Goal: Check status: Check status

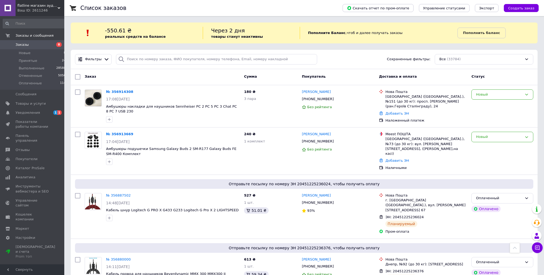
scroll to position [537, 0]
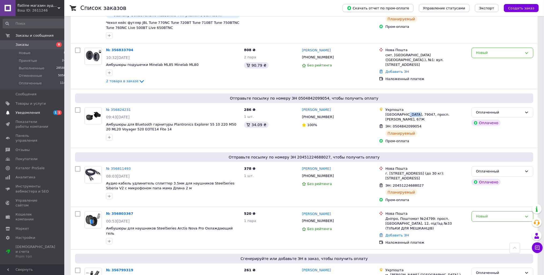
click at [41, 115] on span "Уведомления" at bounding box center [33, 112] width 34 height 5
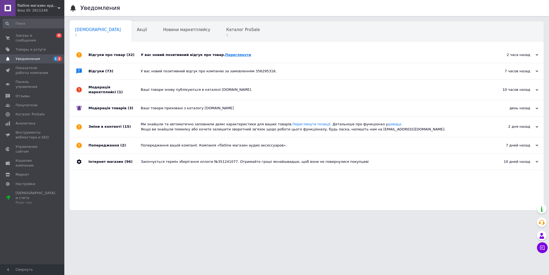
click at [225, 55] on link "Переглянути" at bounding box center [238, 55] width 26 height 4
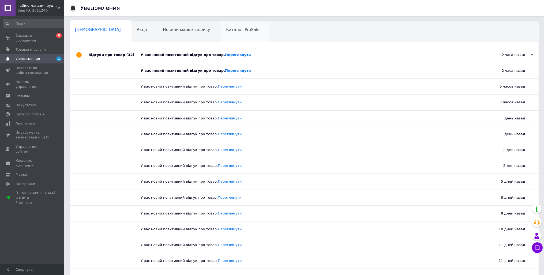
click at [226, 29] on span "Каталог ProSale" at bounding box center [242, 29] width 33 height 5
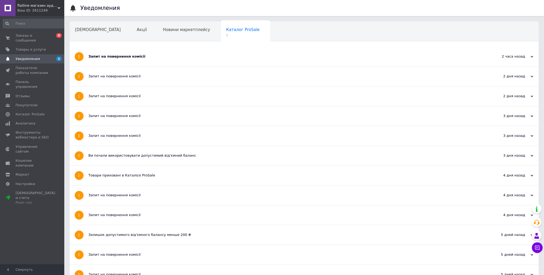
click at [129, 61] on div "Запит на повернення комісії" at bounding box center [283, 57] width 391 height 20
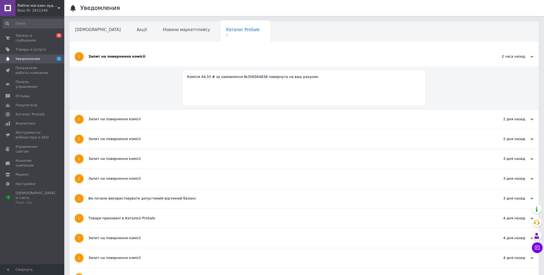
click at [242, 77] on div "Комісія 44,55 ₴ за замовлення №356564838 повернута на ваш рахунок." at bounding box center [304, 76] width 235 height 5
copy div "356564838"
